Goal: Information Seeking & Learning: Learn about a topic

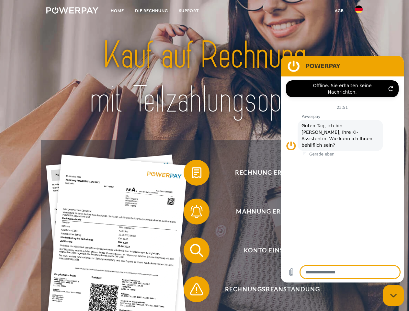
click at [72, 11] on img at bounding box center [72, 10] width 52 height 6
click at [359, 11] on img at bounding box center [359, 10] width 8 height 8
click at [339, 11] on link "agb" at bounding box center [340, 11] width 20 height 12
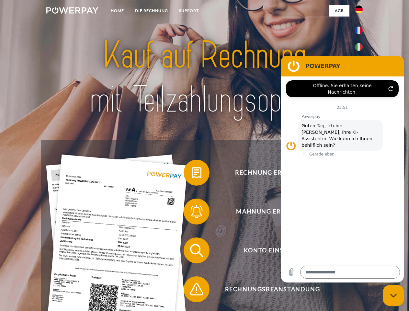
click at [192, 174] on span at bounding box center [187, 173] width 32 height 32
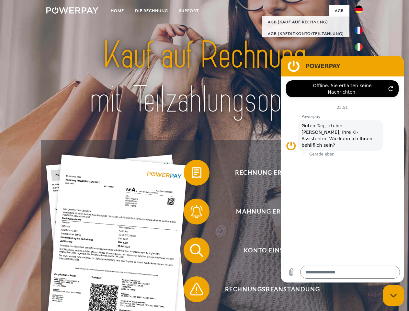
click at [192, 213] on span at bounding box center [187, 211] width 32 height 32
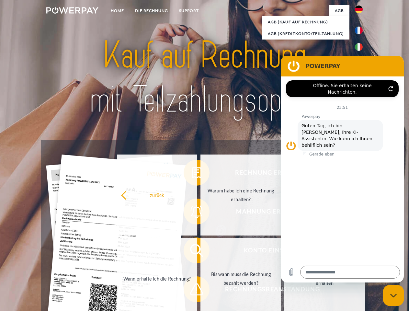
click at [201, 252] on link "Bis wann muss die Rechnung bezahlt werden?" at bounding box center [241, 278] width 81 height 81
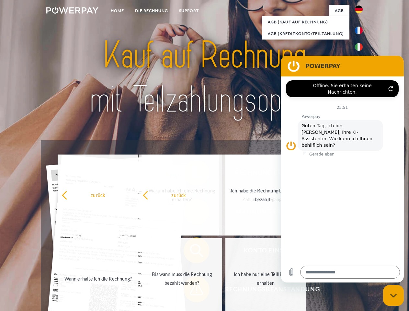
click at [192, 291] on span at bounding box center [187, 289] width 32 height 32
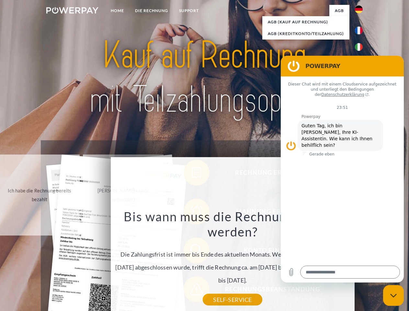
click at [394, 296] on icon "Messaging-Fenster schließen" at bounding box center [394, 296] width 7 height 4
type textarea "*"
